Goal: Task Accomplishment & Management: Manage account settings

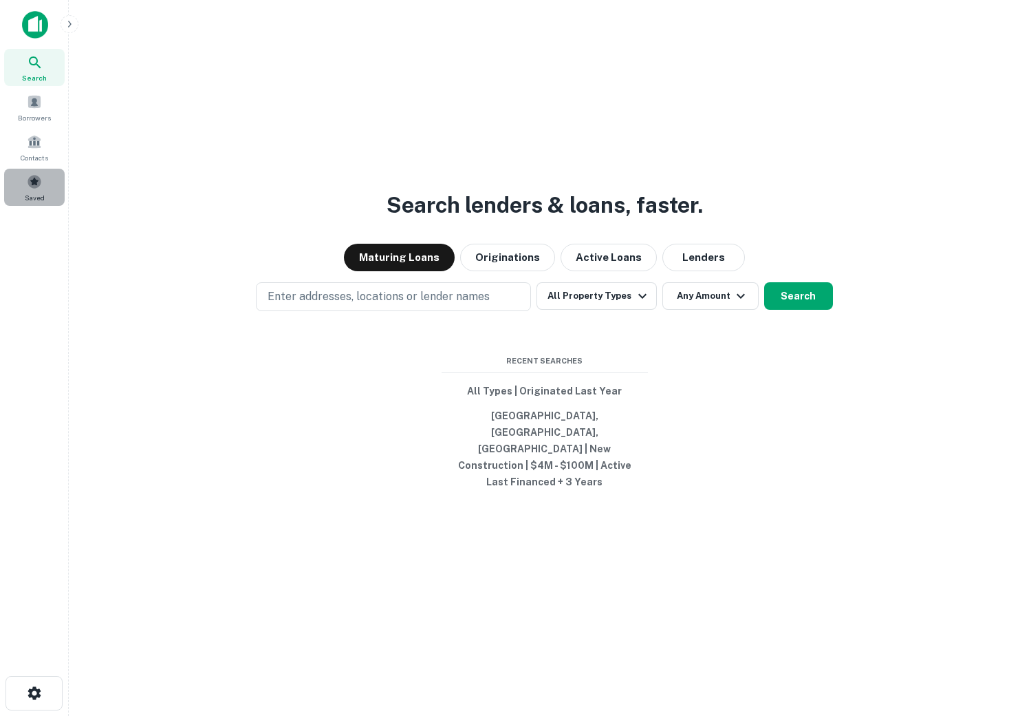
click at [23, 192] on div "Saved" at bounding box center [34, 187] width 61 height 37
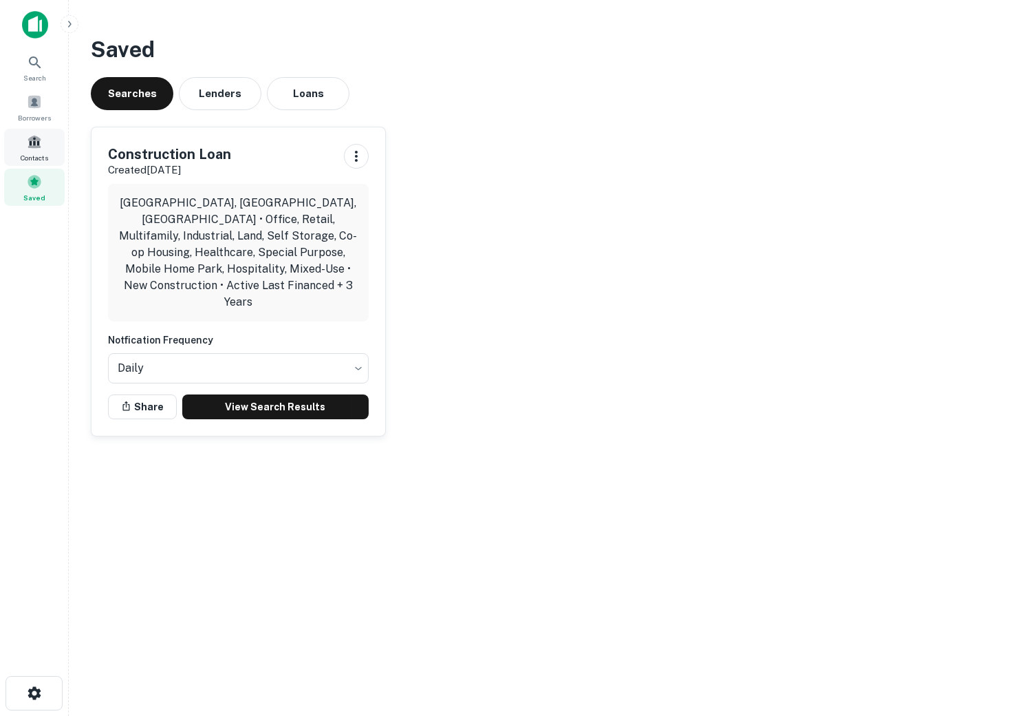
click at [33, 142] on span at bounding box center [34, 141] width 15 height 15
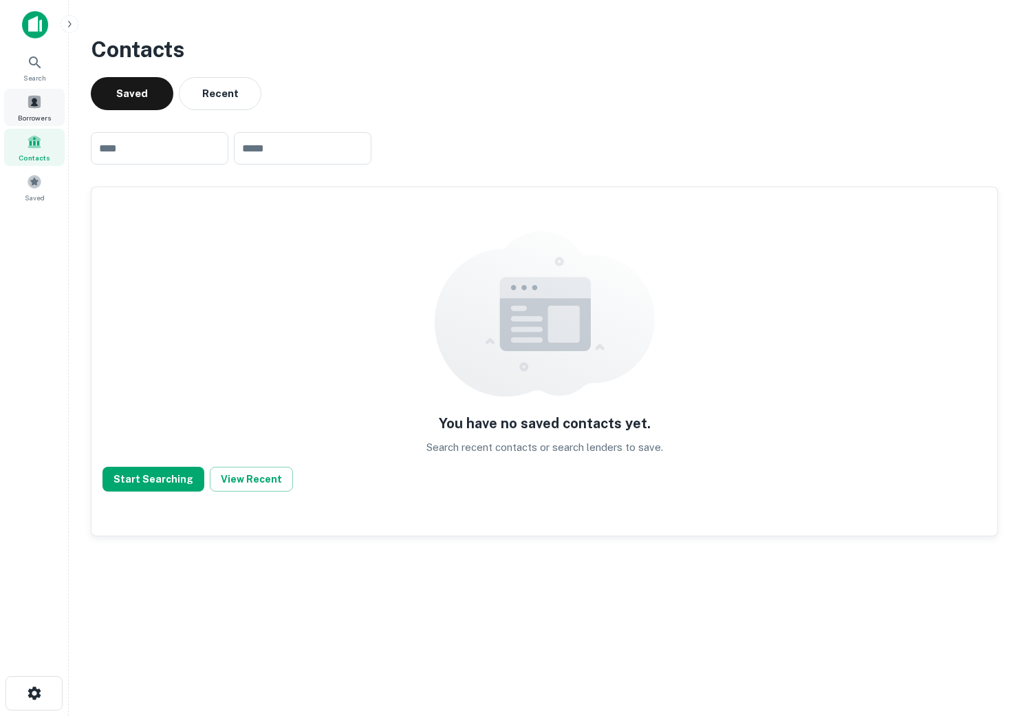
click at [24, 109] on div "Borrowers" at bounding box center [34, 107] width 61 height 37
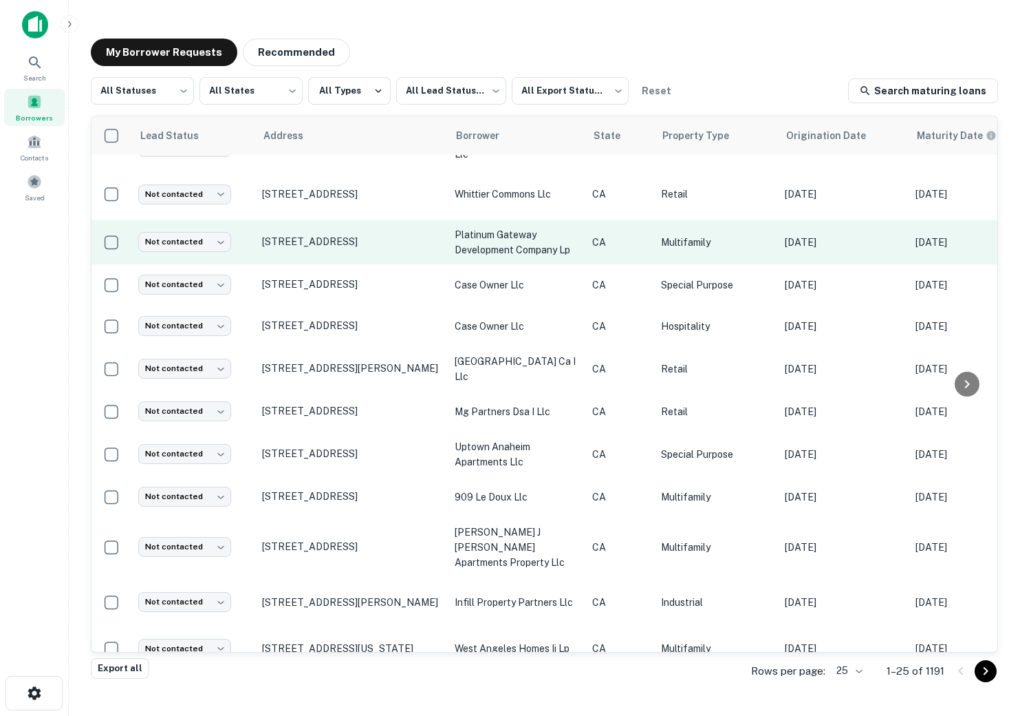
scroll to position [36, 1]
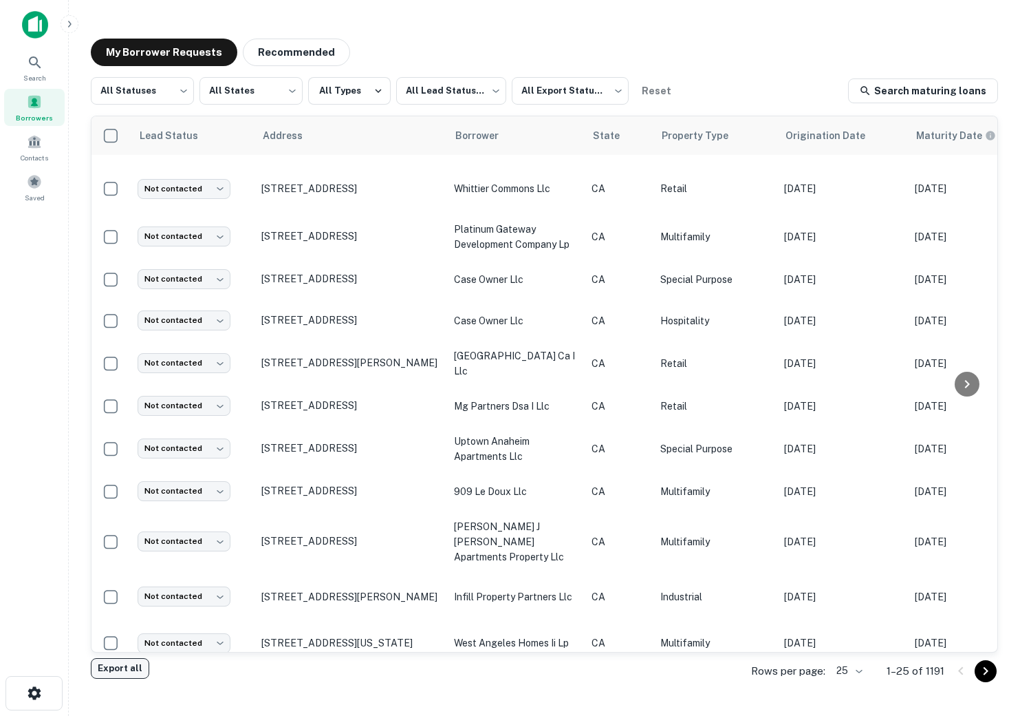
click at [109, 675] on button "Export all" at bounding box center [120, 668] width 58 height 21
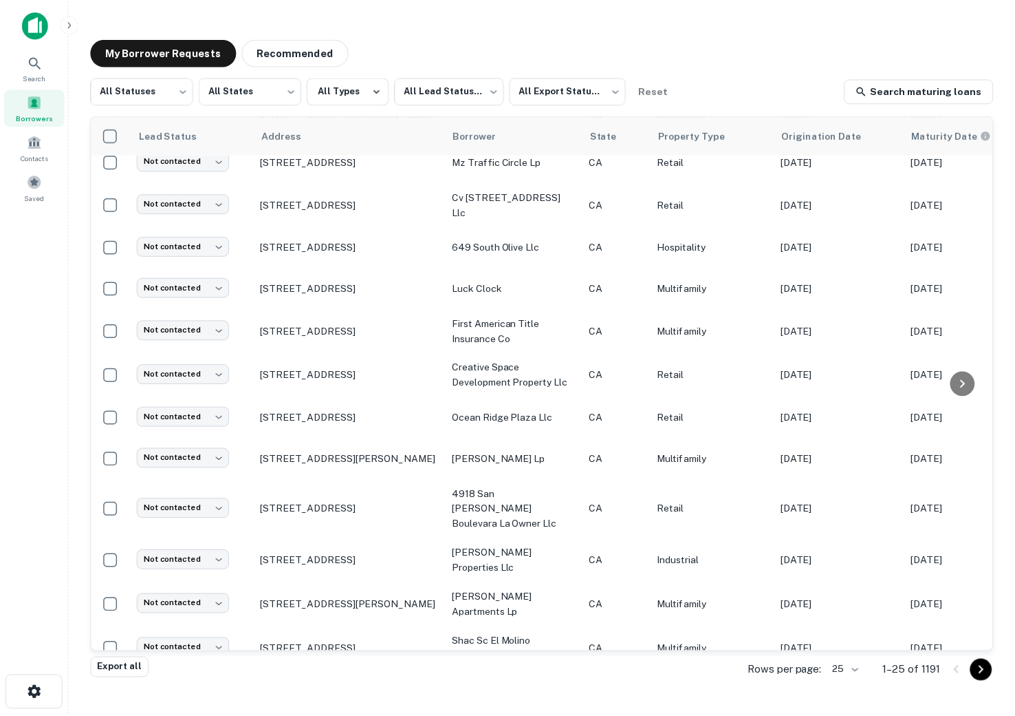
scroll to position [0, 1]
